Goal: Find specific page/section: Find specific page/section

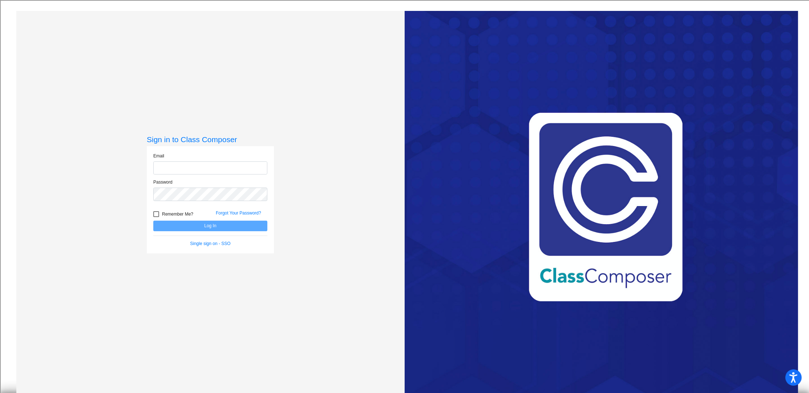
type input "[EMAIL_ADDRESS][DOMAIN_NAME]"
click at [216, 227] on button "Log In" at bounding box center [210, 225] width 114 height 11
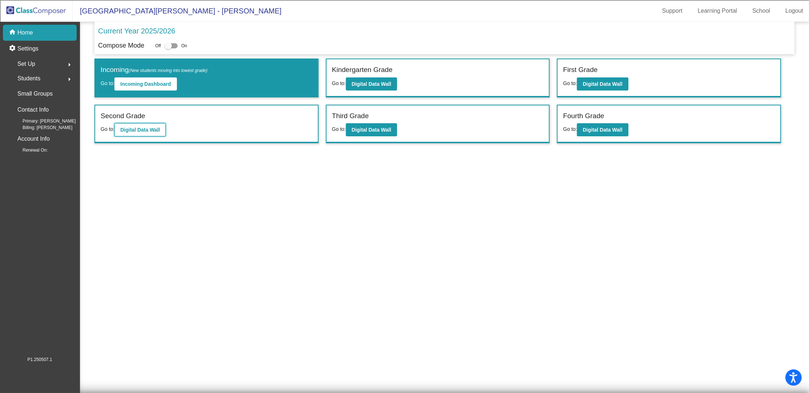
click at [151, 133] on button "Digital Data Wall" at bounding box center [139, 129] width 51 height 13
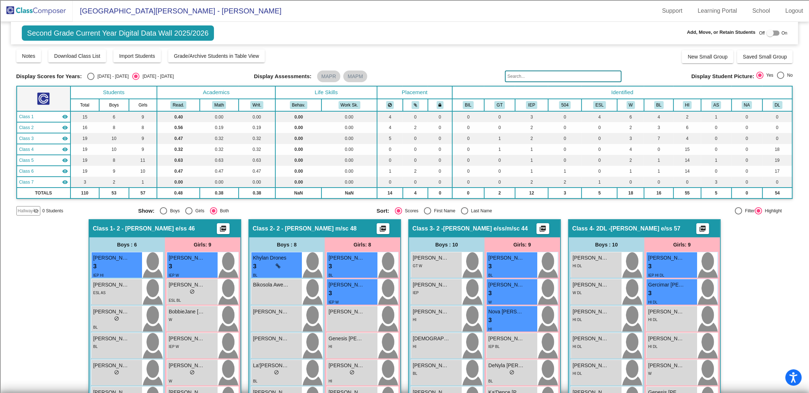
click at [48, 18] on img at bounding box center [36, 10] width 73 height 21
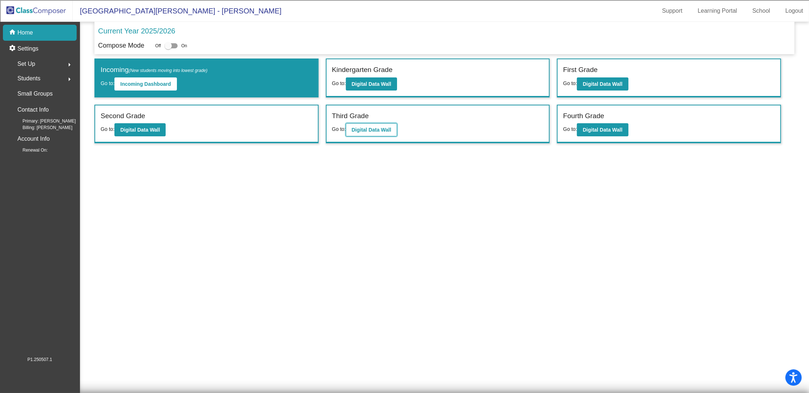
click at [366, 127] on b "Digital Data Wall" at bounding box center [372, 130] width 40 height 6
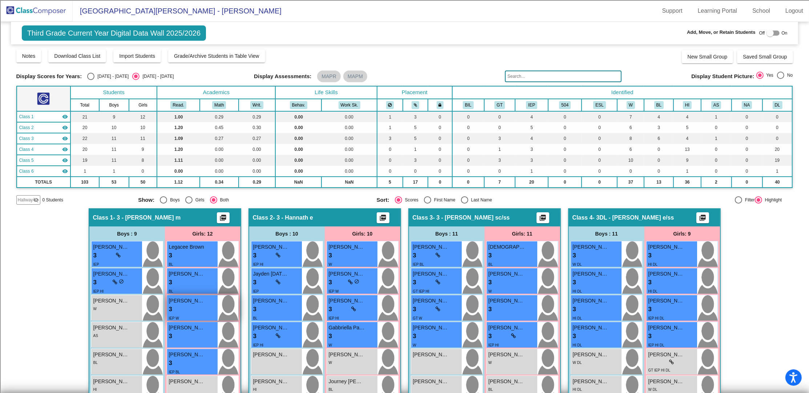
scroll to position [48, 0]
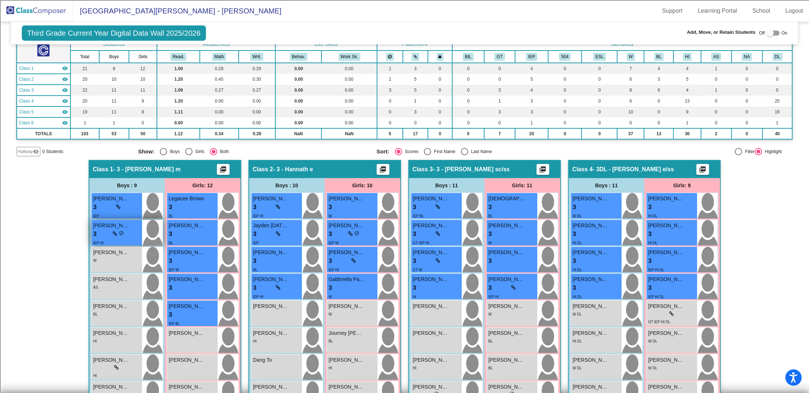
click at [131, 236] on div "3 lock do_not_disturb_alt" at bounding box center [116, 233] width 47 height 9
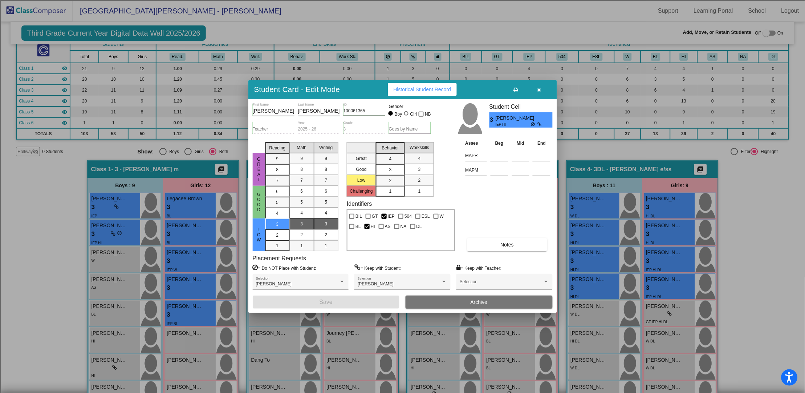
click at [542, 89] on button "button" at bounding box center [539, 89] width 23 height 13
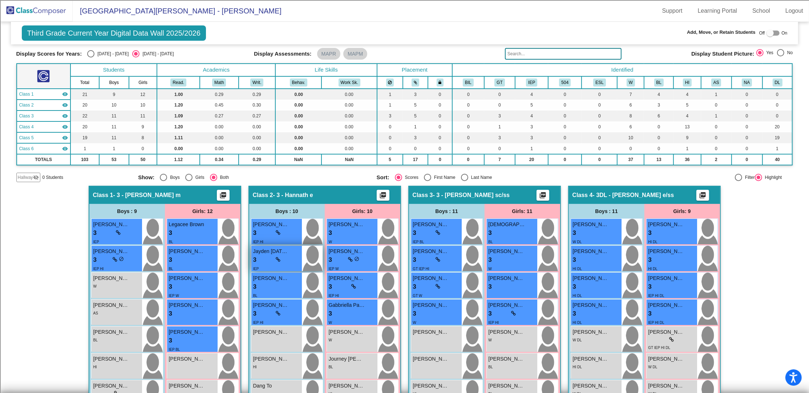
scroll to position [0, 0]
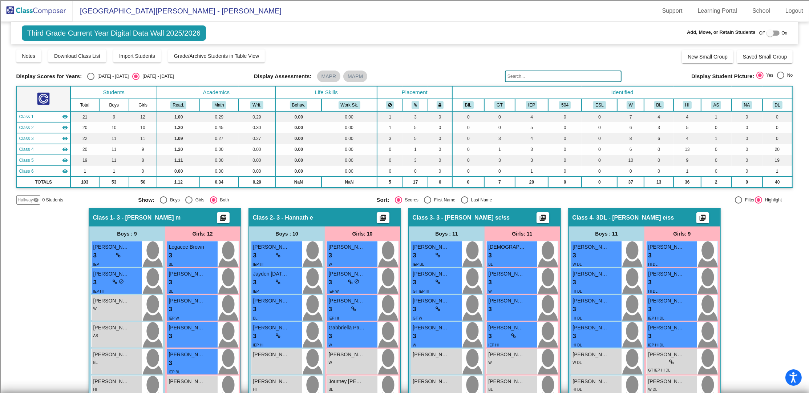
click at [527, 76] on input "text" at bounding box center [563, 76] width 117 height 12
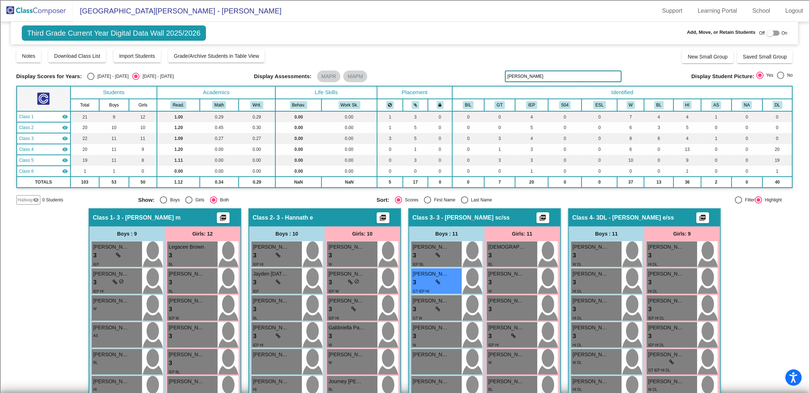
type input "[PERSON_NAME]"
click at [535, 72] on input "[PERSON_NAME]" at bounding box center [563, 76] width 117 height 12
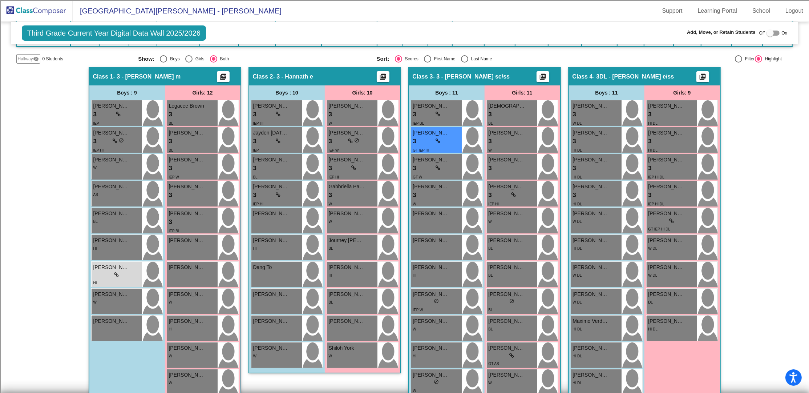
scroll to position [132, 0]
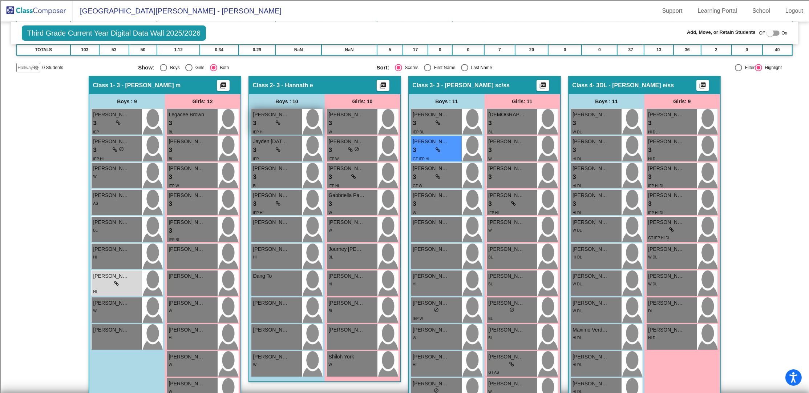
click at [265, 113] on span "[PERSON_NAME]" at bounding box center [271, 115] width 36 height 8
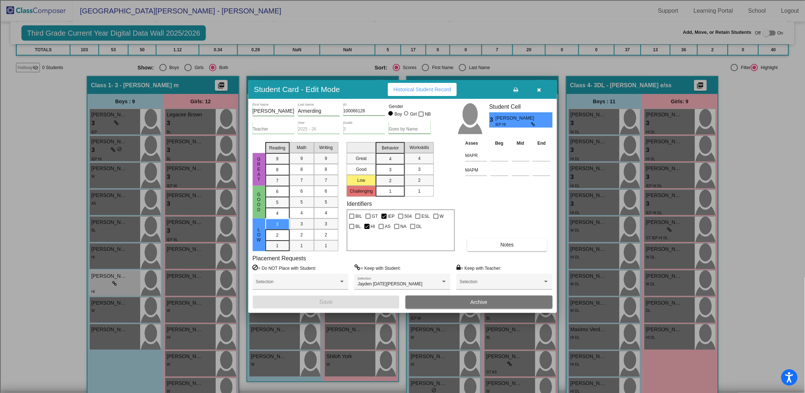
click at [538, 91] on icon "button" at bounding box center [540, 89] width 4 height 5
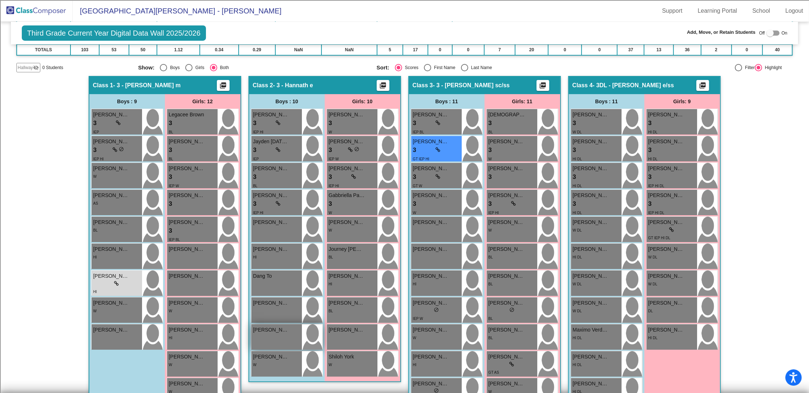
click at [283, 339] on div "[PERSON_NAME] lock do_not_disturb_alt" at bounding box center [276, 336] width 50 height 25
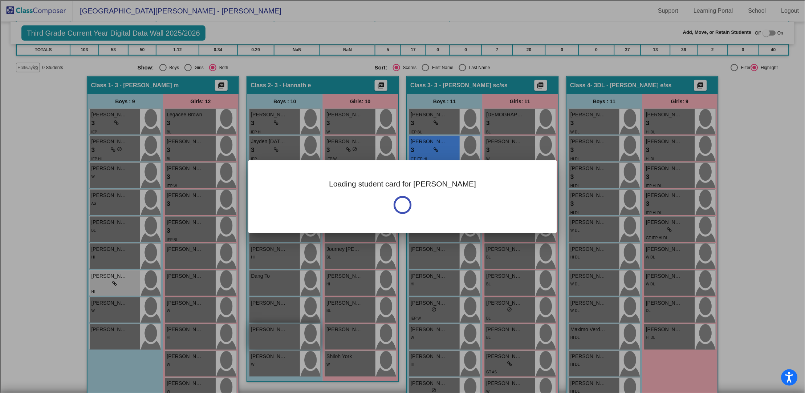
click at [283, 339] on div at bounding box center [402, 196] width 805 height 393
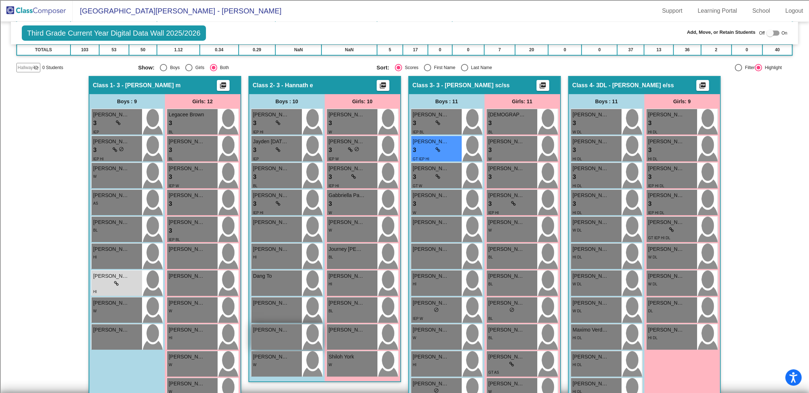
click at [273, 338] on div "[PERSON_NAME] lock do_not_disturb_alt" at bounding box center [276, 336] width 50 height 25
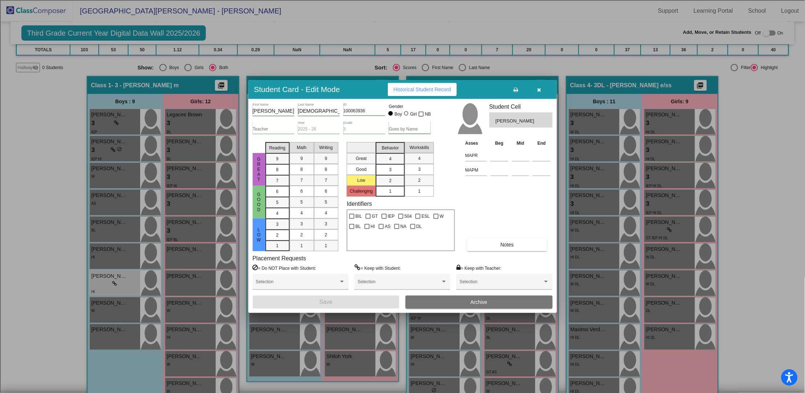
click at [544, 86] on button "button" at bounding box center [539, 89] width 23 height 13
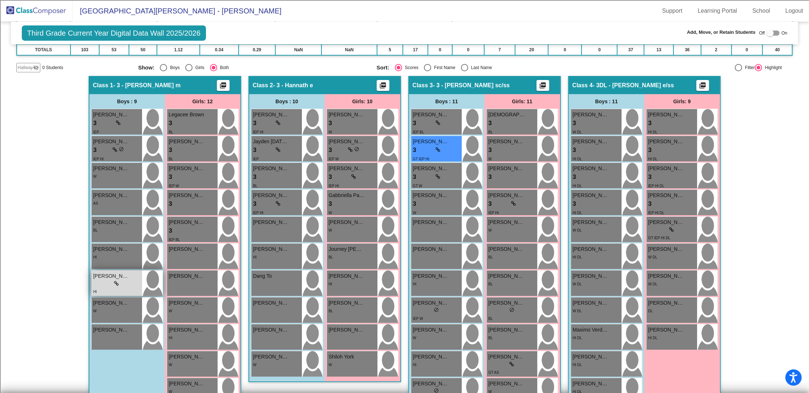
click at [125, 282] on div "lock do_not_disturb_alt" at bounding box center [116, 284] width 47 height 8
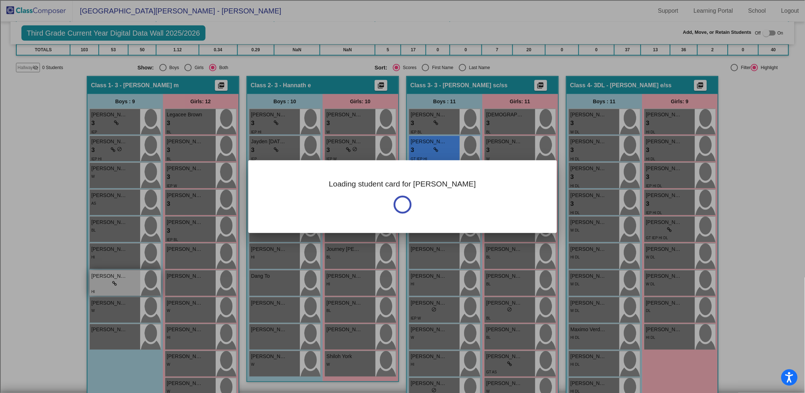
click at [125, 282] on div at bounding box center [402, 196] width 805 height 393
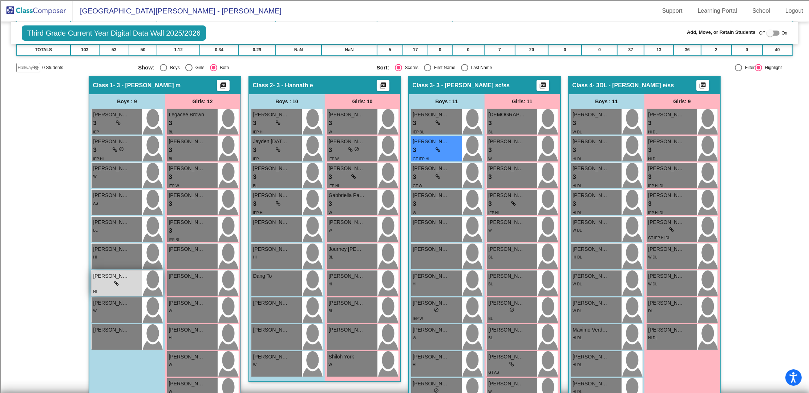
click at [125, 282] on div "lock do_not_disturb_alt" at bounding box center [116, 284] width 47 height 8
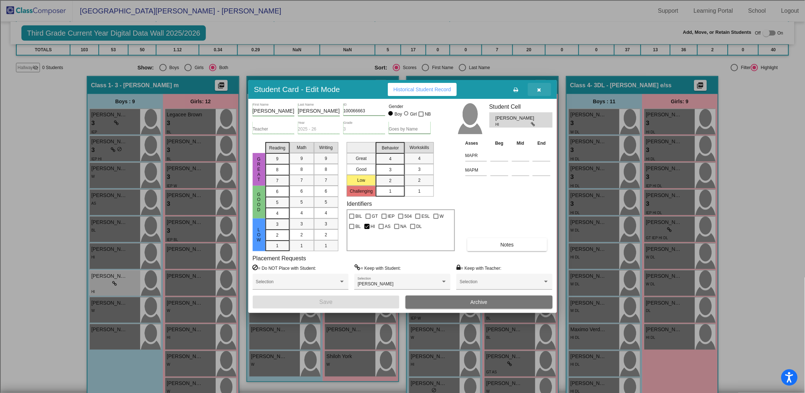
click at [543, 90] on button "button" at bounding box center [539, 89] width 23 height 13
